Goal: Task Accomplishment & Management: Use online tool/utility

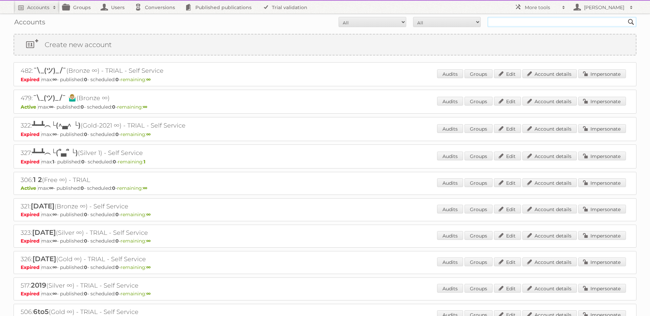
click at [515, 19] on input "text" at bounding box center [561, 22] width 149 height 10
type input "[PERSON_NAME]"
click at [626, 17] on input "Search" at bounding box center [631, 22] width 10 height 10
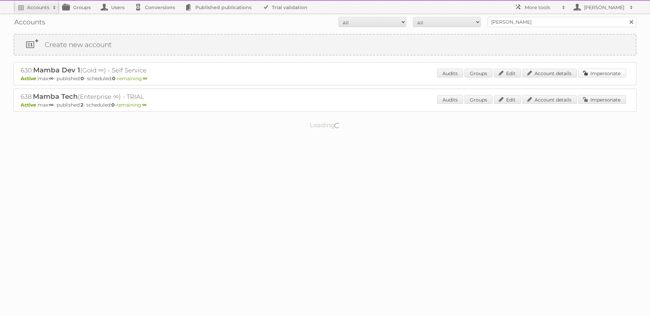
click at [605, 75] on link "Impersonate" at bounding box center [602, 73] width 48 height 9
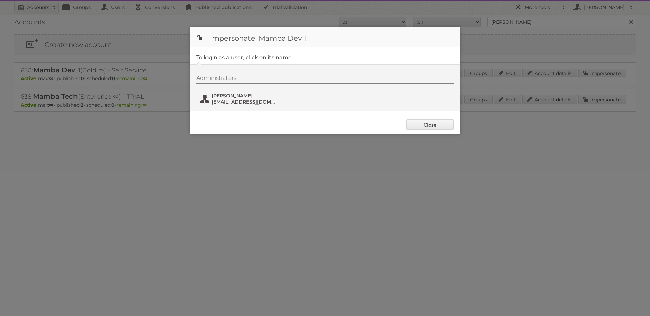
click at [233, 98] on span "[PERSON_NAME]" at bounding box center [244, 96] width 66 height 6
